Goal: Entertainment & Leisure: Consume media (video, audio)

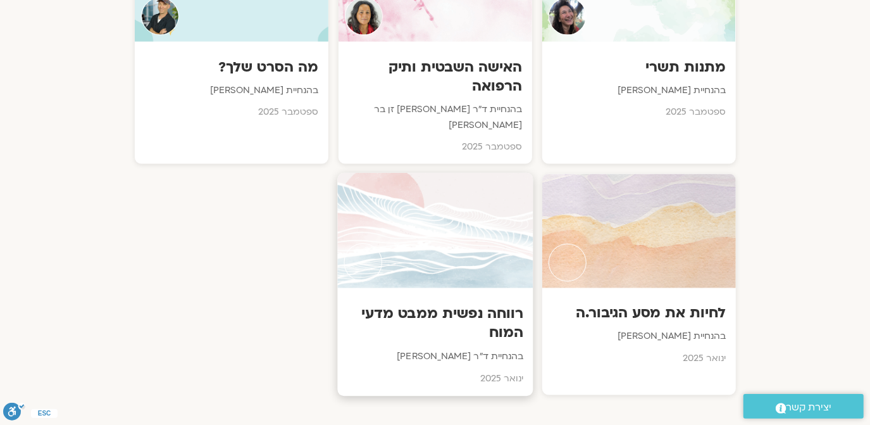
scroll to position [1303, 0]
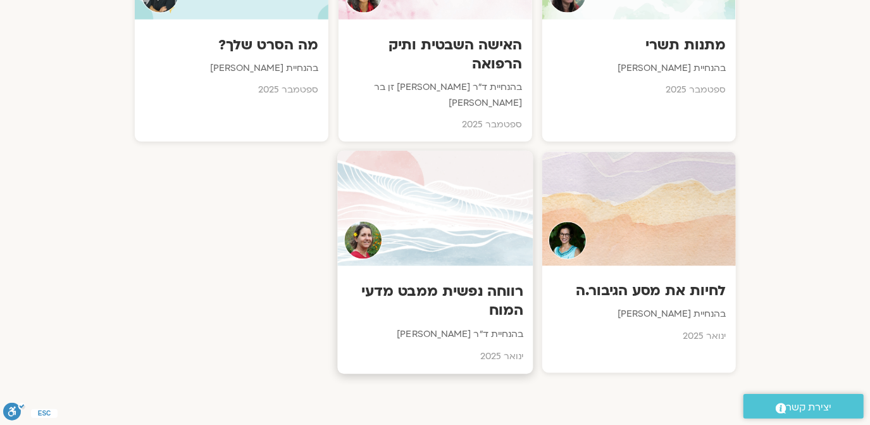
click at [366, 221] on img at bounding box center [363, 240] width 39 height 39
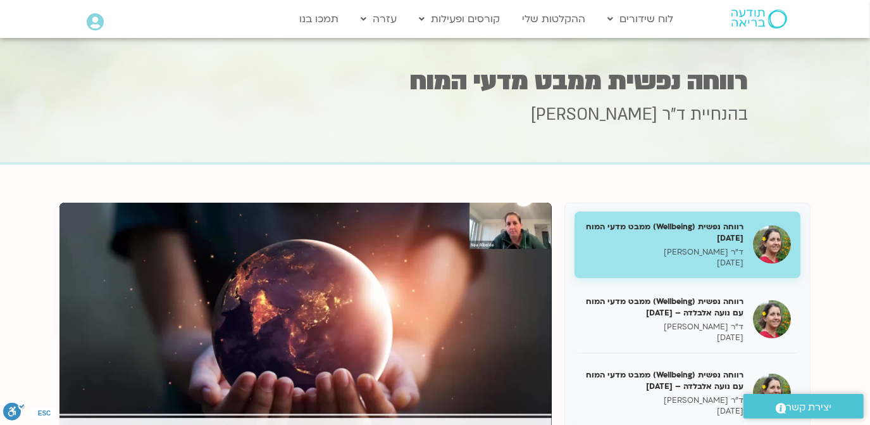
click at [775, 246] on img at bounding box center [772, 244] width 38 height 38
click at [511, 216] on div "Skip Ad play_arrow 0:00:00 / 1:00:47 volume_up Mute tune Resolution Auto 480p s…" at bounding box center [305, 340] width 492 height 277
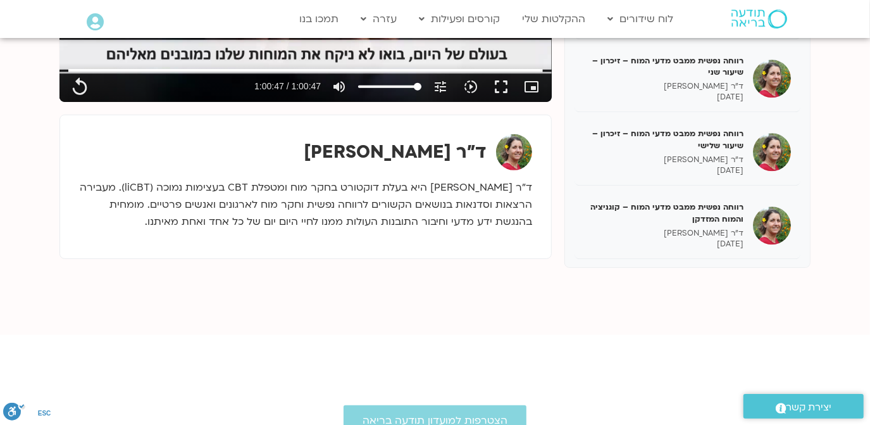
scroll to position [383, 0]
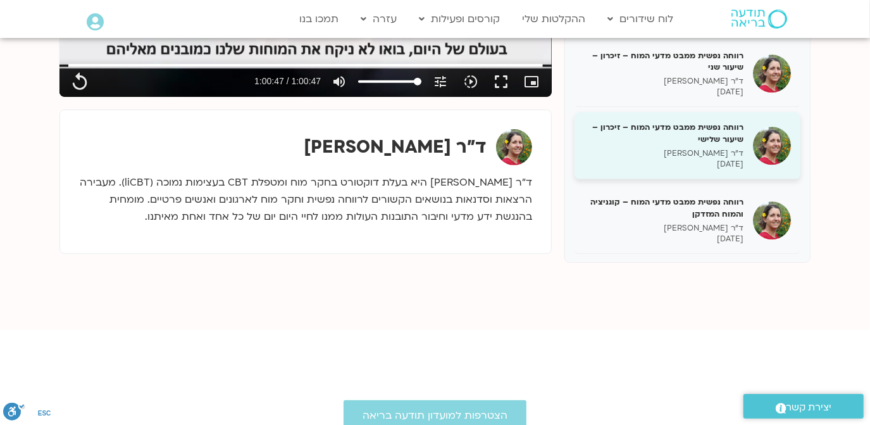
type input "3647.36"
click at [637, 136] on h5 "רווחה נפשית ממבט מדעי המוח – זיכרון – שיעור שלישי" at bounding box center [663, 132] width 159 height 23
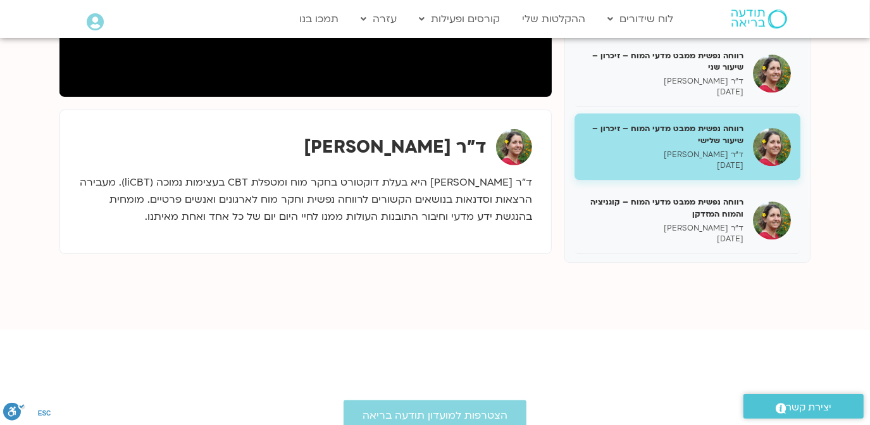
click at [515, 150] on img at bounding box center [514, 147] width 36 height 36
click at [707, 130] on h5 "רווחה נפשית ממבט מדעי המוח – זיכרון – שיעור שלישי" at bounding box center [663, 132] width 159 height 23
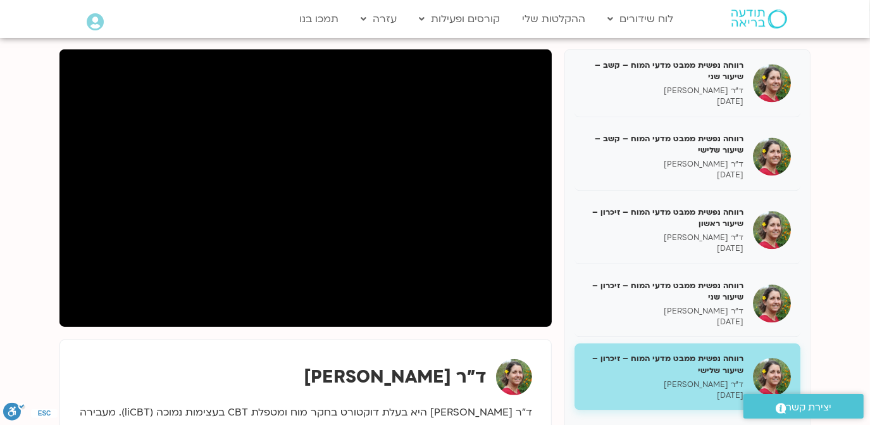
scroll to position [77, 0]
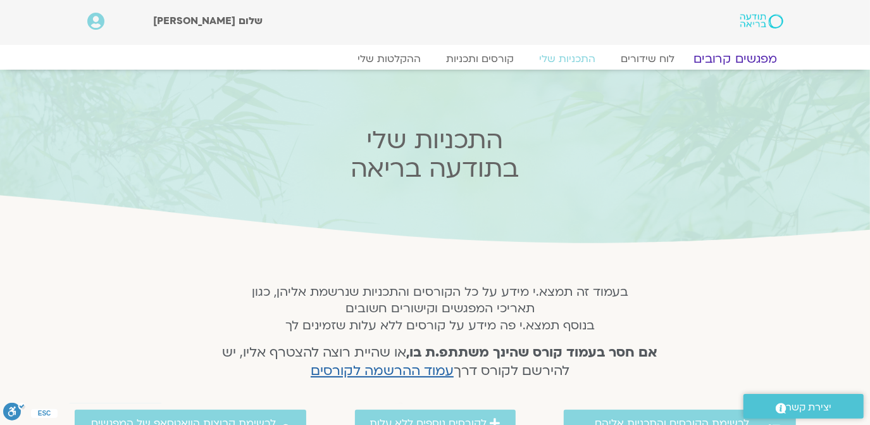
click at [744, 59] on link "מפגשים קרובים" at bounding box center [735, 58] width 115 height 15
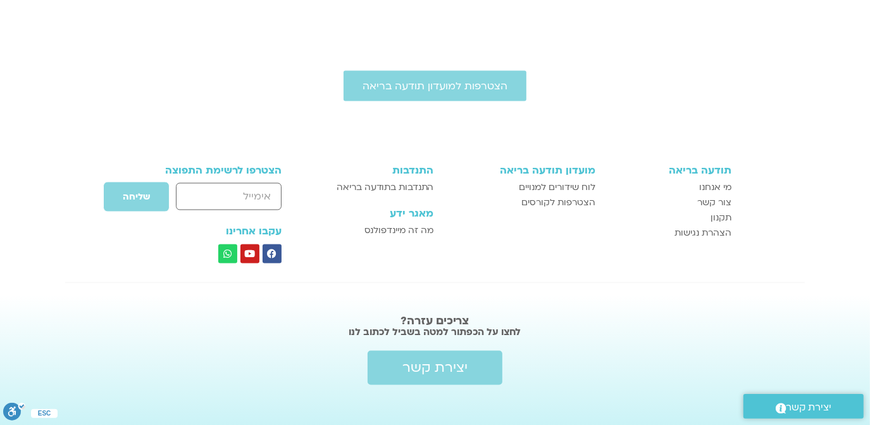
scroll to position [1224, 0]
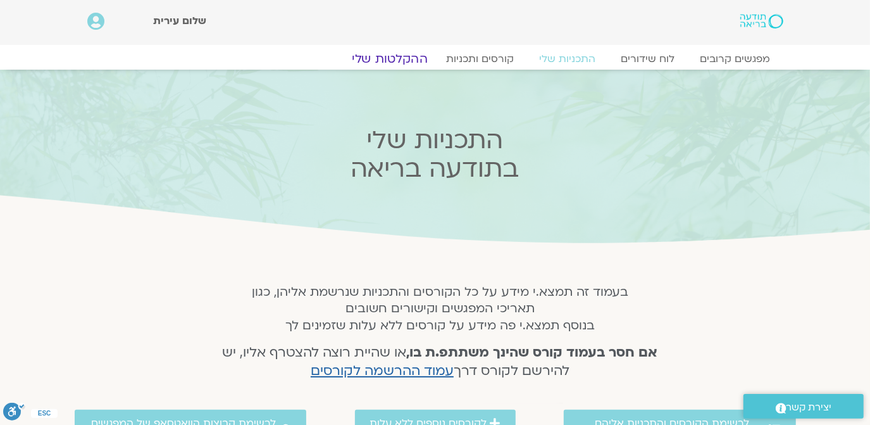
click at [396, 55] on link "ההקלטות שלי" at bounding box center [390, 58] width 106 height 15
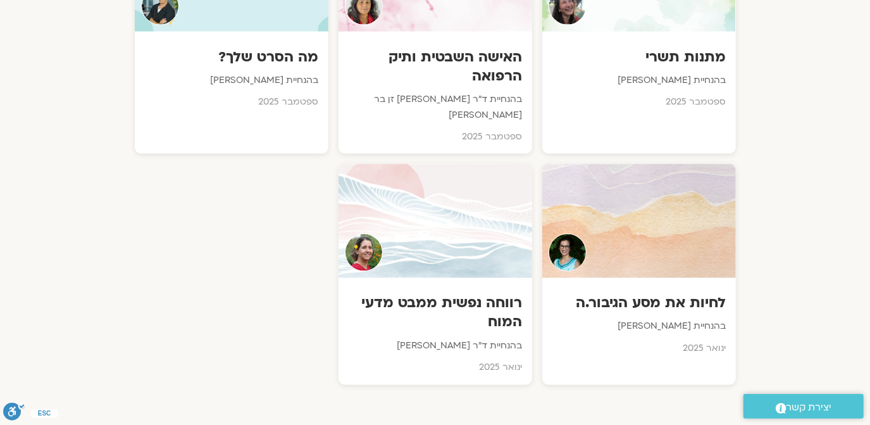
scroll to position [1303, 0]
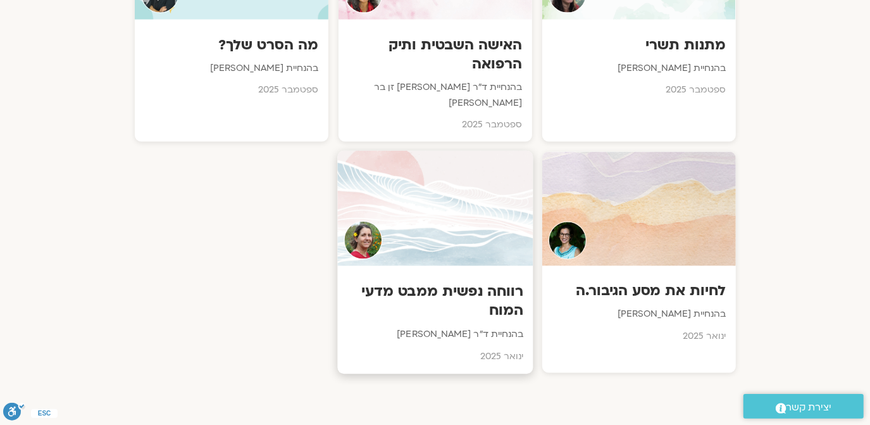
click at [402, 175] on div at bounding box center [434, 208] width 195 height 115
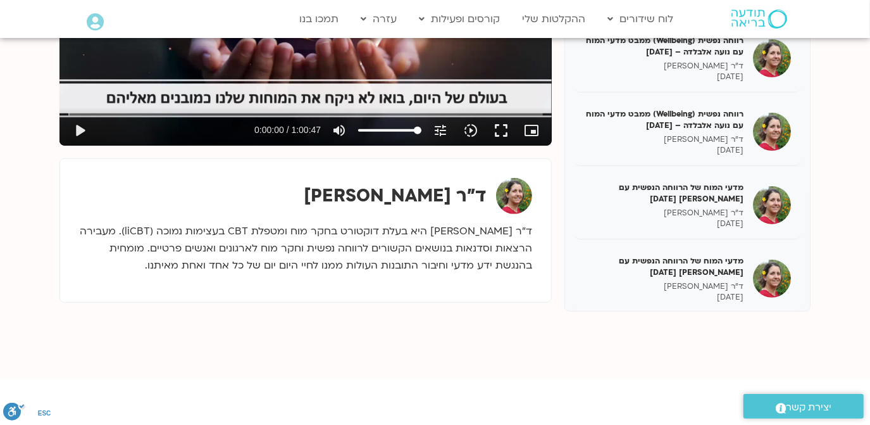
scroll to position [383, 0]
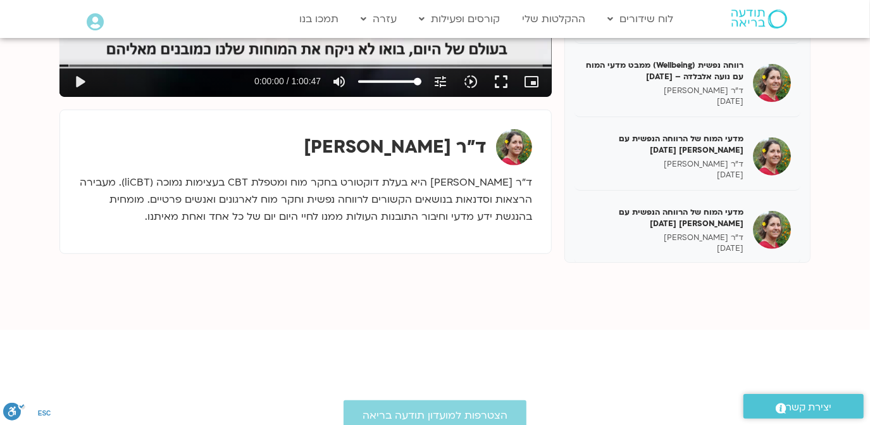
click at [509, 144] on img at bounding box center [514, 147] width 36 height 36
click at [509, 146] on img at bounding box center [514, 147] width 36 height 36
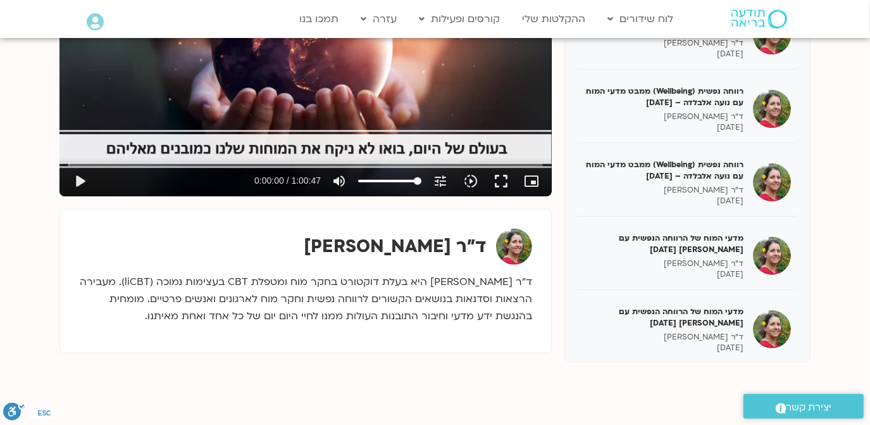
scroll to position [261, 0]
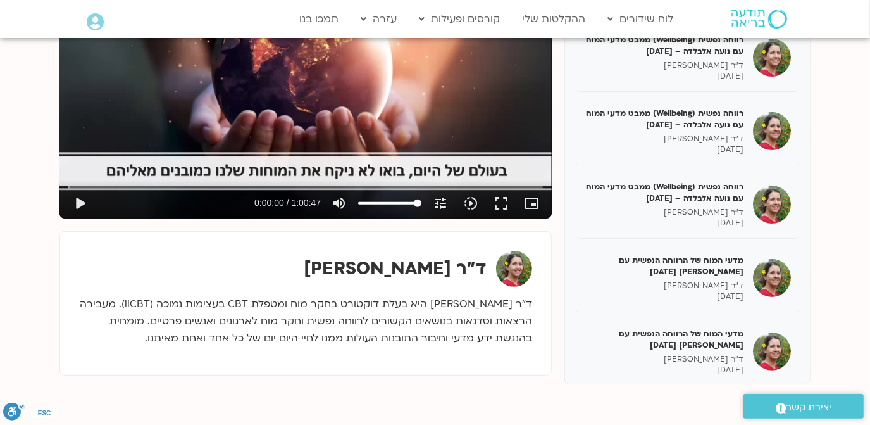
click at [516, 266] on img at bounding box center [514, 269] width 36 height 36
click at [75, 200] on button "play_arrow" at bounding box center [80, 203] width 30 height 30
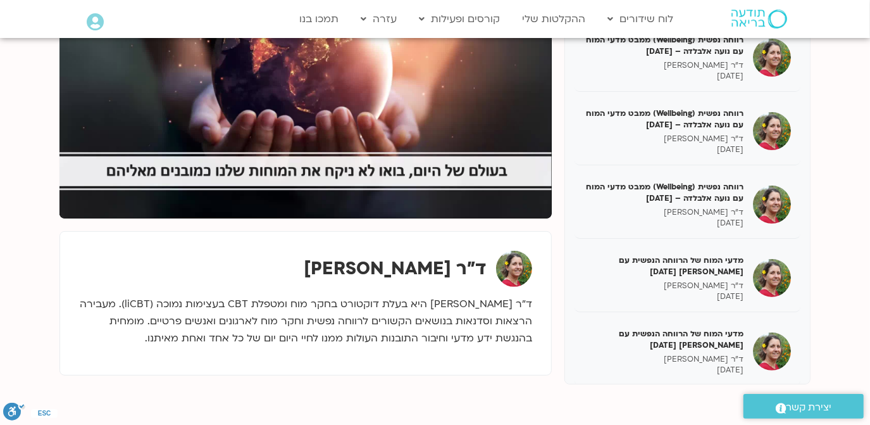
type input "31.49494"
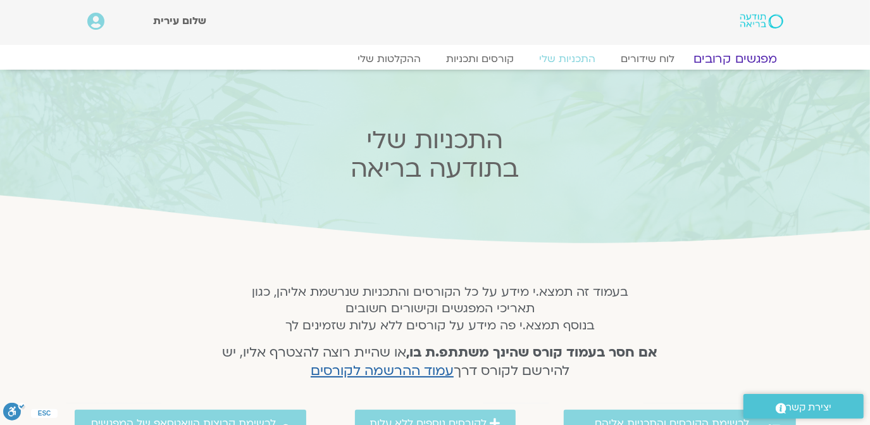
click at [740, 56] on link "מפגשים קרובים" at bounding box center [735, 58] width 115 height 15
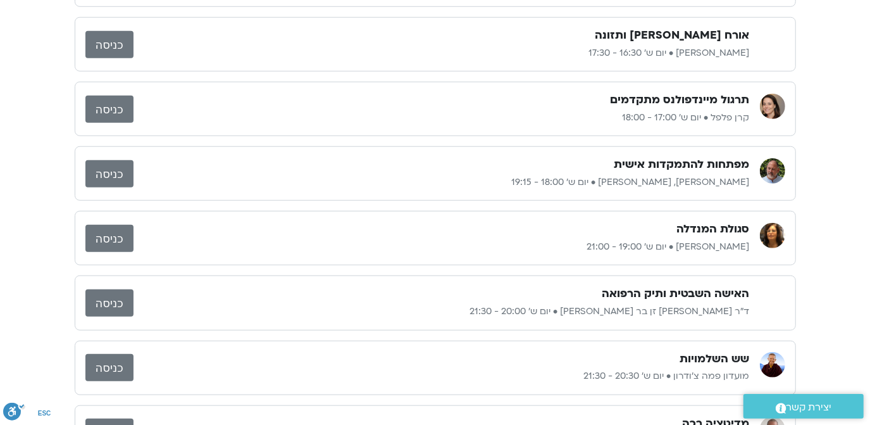
scroll to position [690, 0]
click at [770, 164] on img at bounding box center [772, 170] width 25 height 25
click at [111, 164] on link "כניסה" at bounding box center [109, 173] width 48 height 27
